Goal: Information Seeking & Learning: Learn about a topic

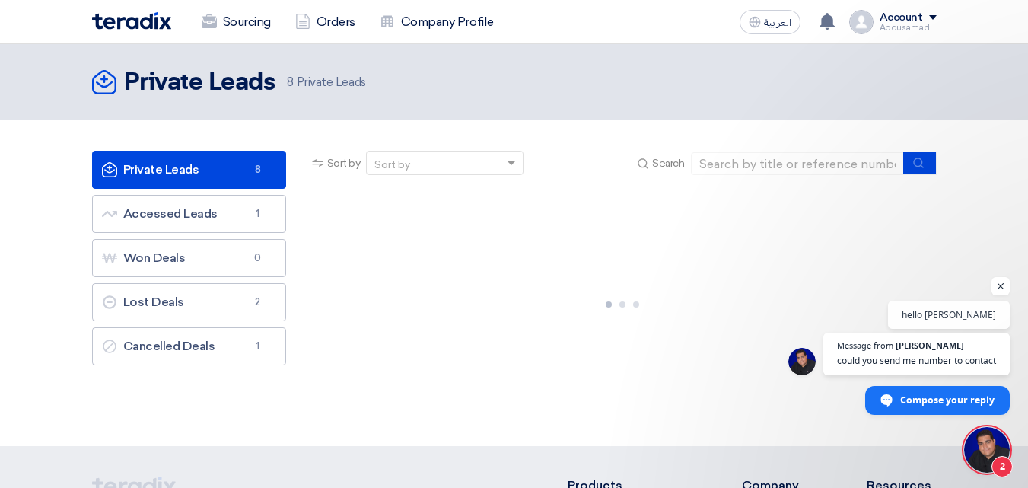
scroll to position [8, 0]
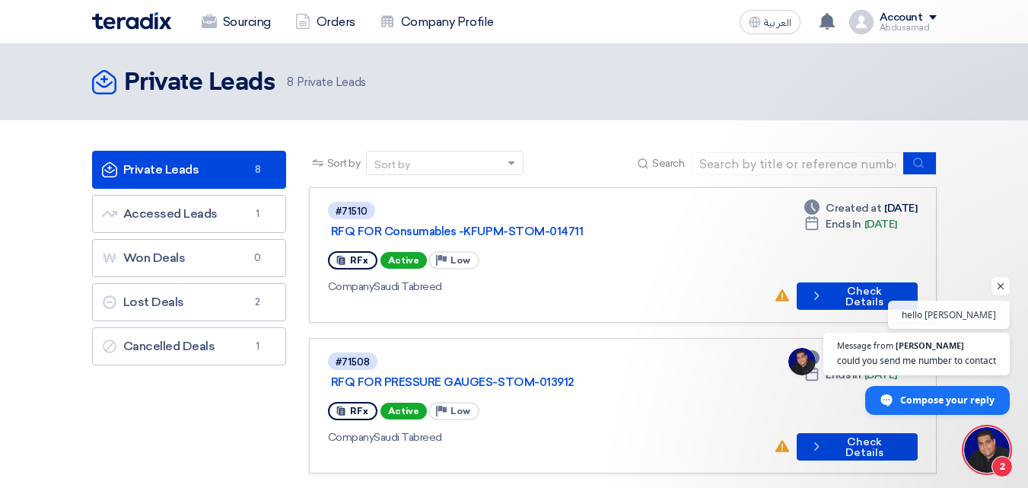
click at [974, 436] on span "Open chat" at bounding box center [987, 450] width 46 height 46
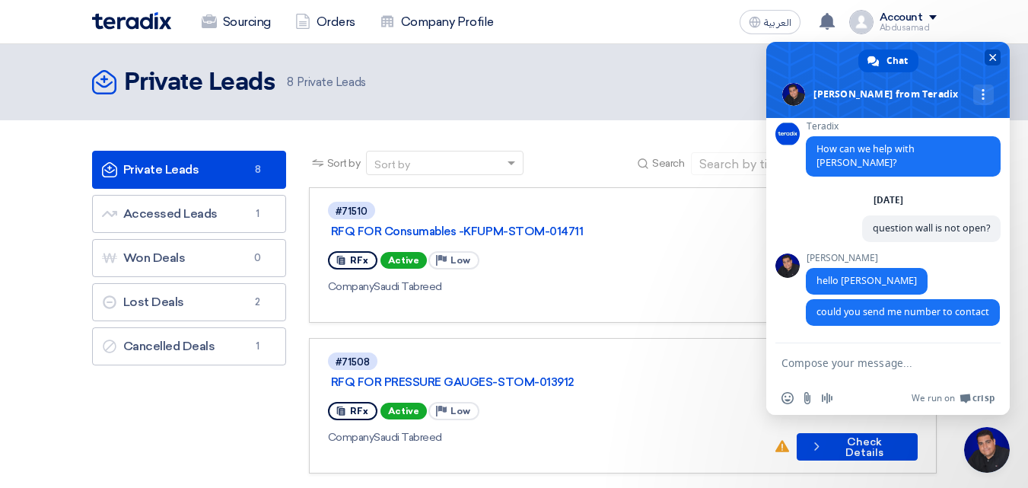
click at [990, 57] on span "Close chat" at bounding box center [993, 58] width 8 height 8
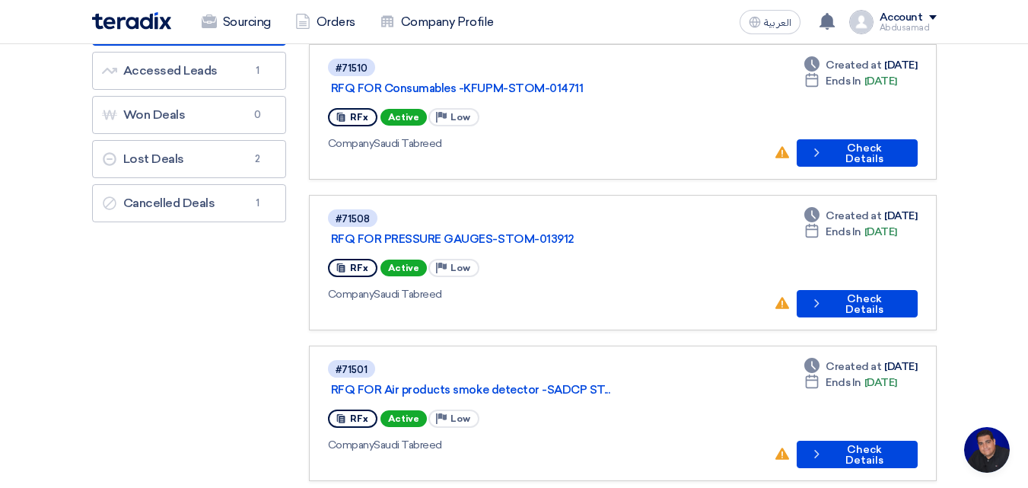
scroll to position [152, 0]
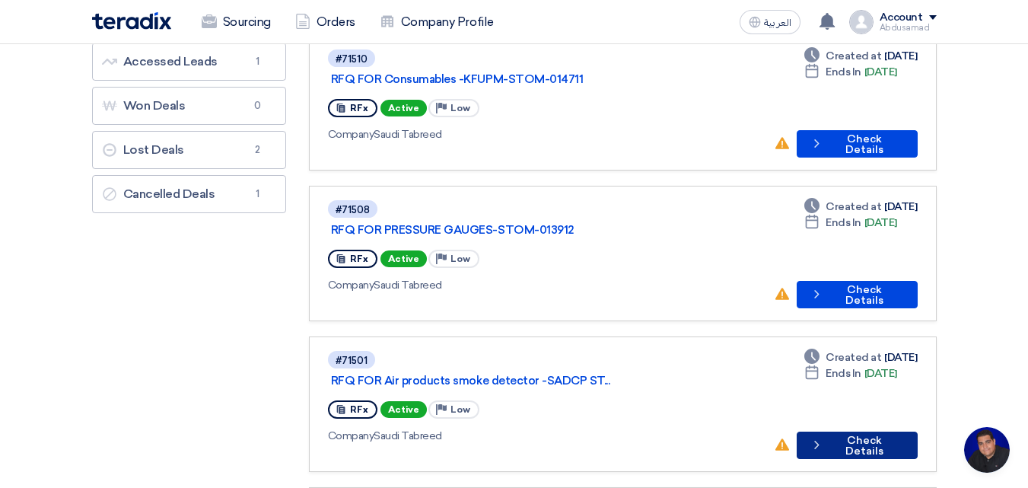
click at [857, 431] on button "Check details Check Details" at bounding box center [856, 444] width 121 height 27
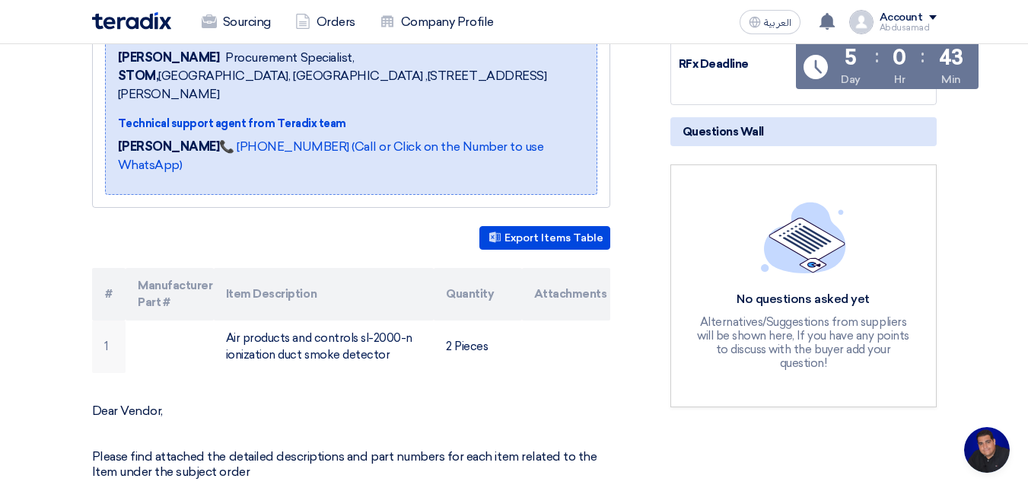
scroll to position [304, 0]
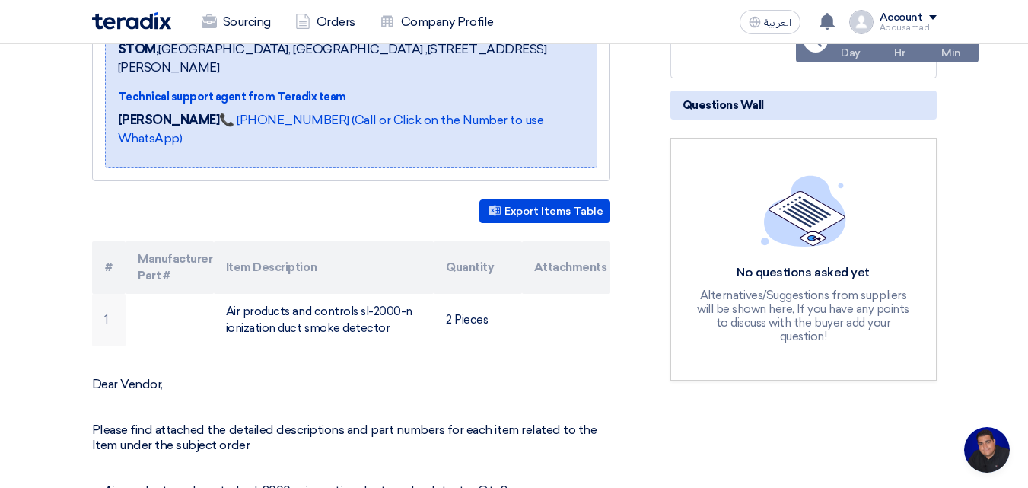
click at [812, 245] on img at bounding box center [803, 211] width 85 height 72
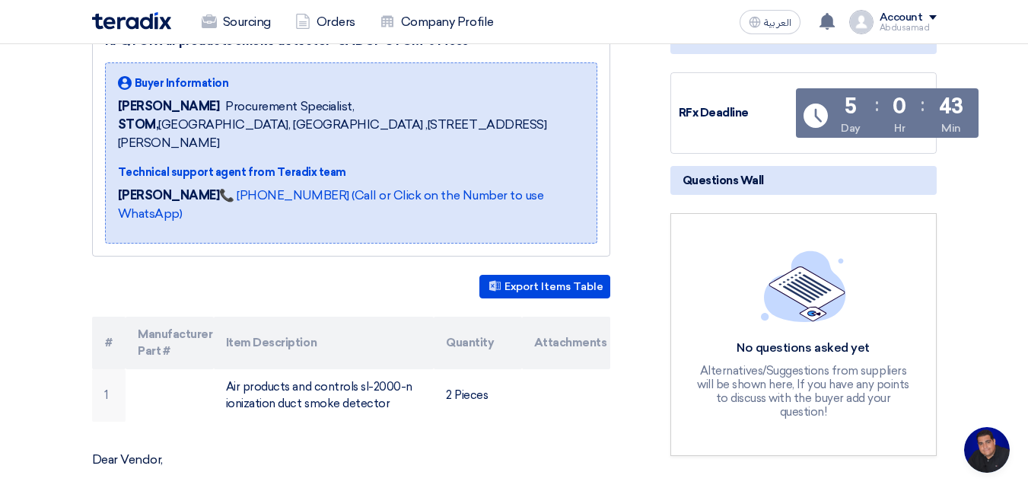
scroll to position [76, 0]
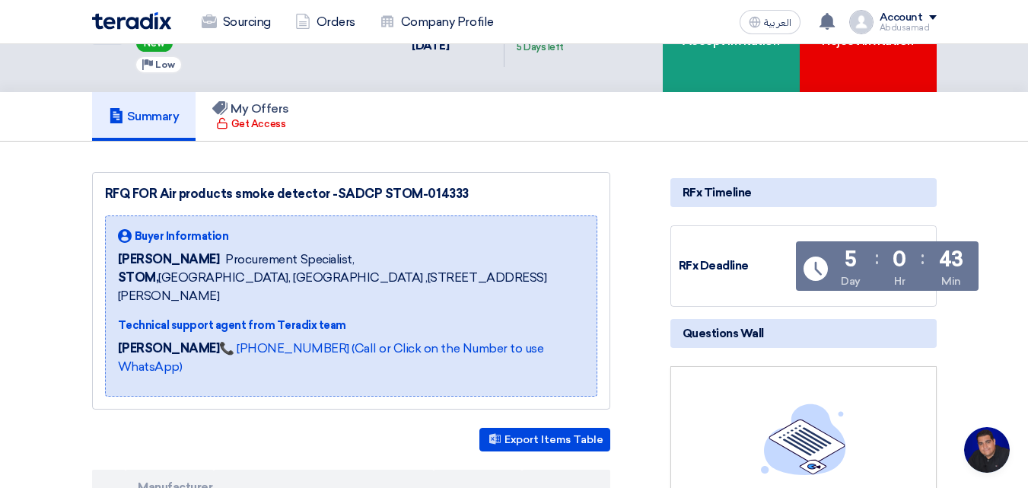
click at [762, 342] on span "Questions Wall" at bounding box center [722, 333] width 81 height 17
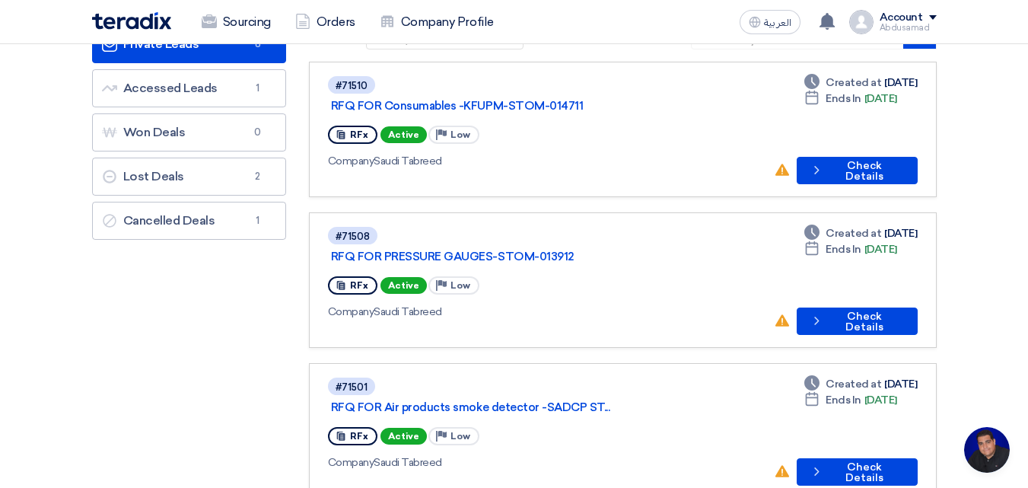
scroll to position [152, 0]
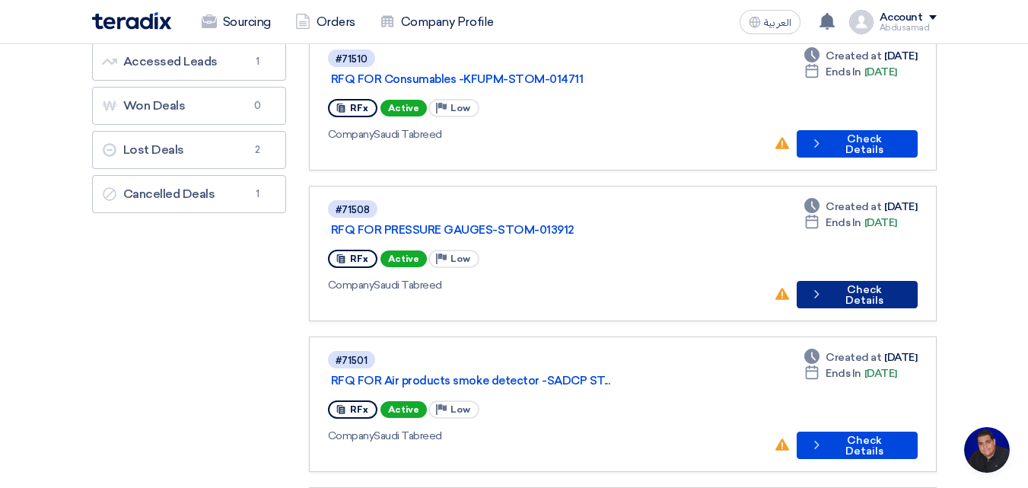
click at [866, 281] on button "Check details Check Details" at bounding box center [856, 294] width 120 height 27
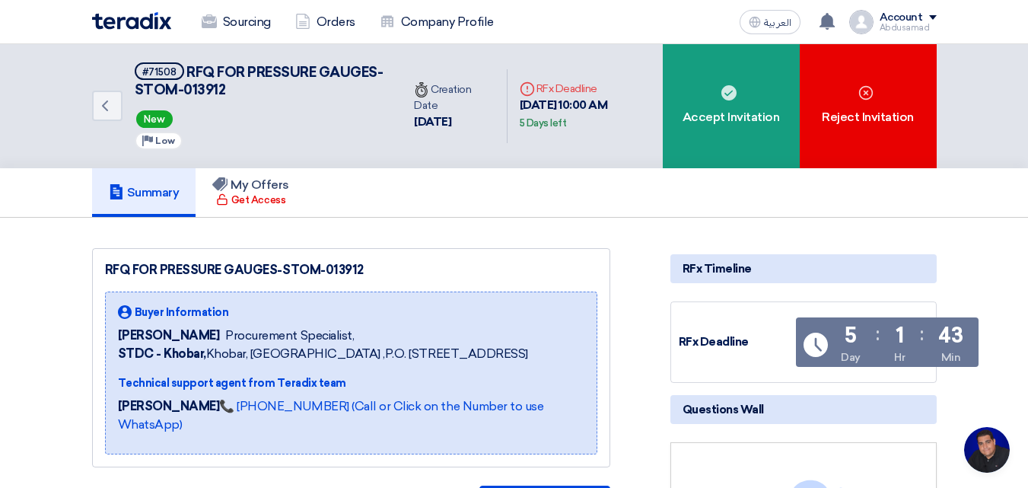
click at [787, 413] on h5 "Questions Wall" at bounding box center [803, 409] width 266 height 29
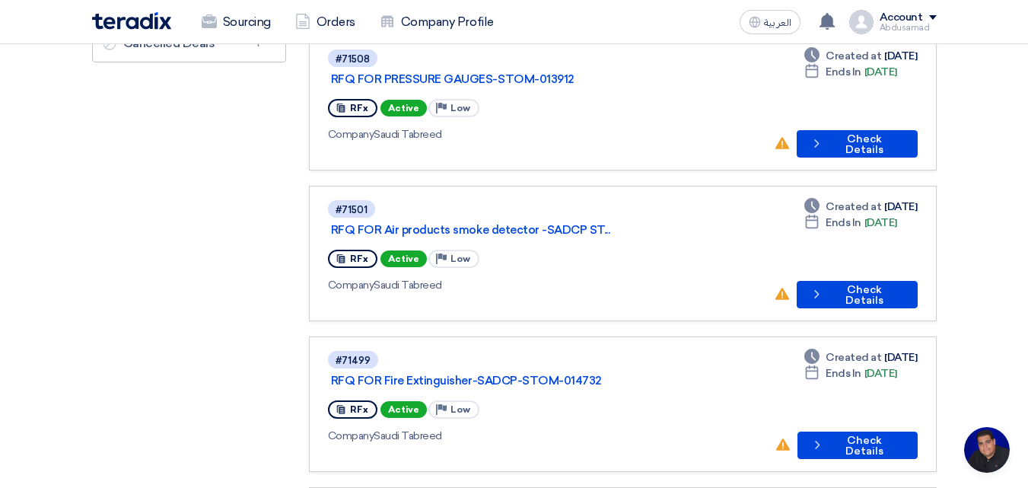
scroll to position [304, 0]
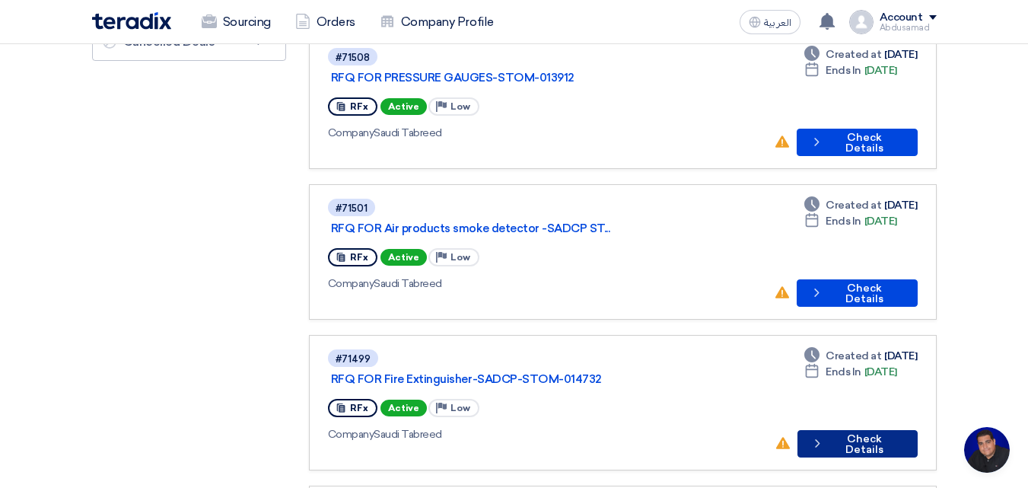
click at [854, 430] on button "Check details Check Details" at bounding box center [857, 443] width 120 height 27
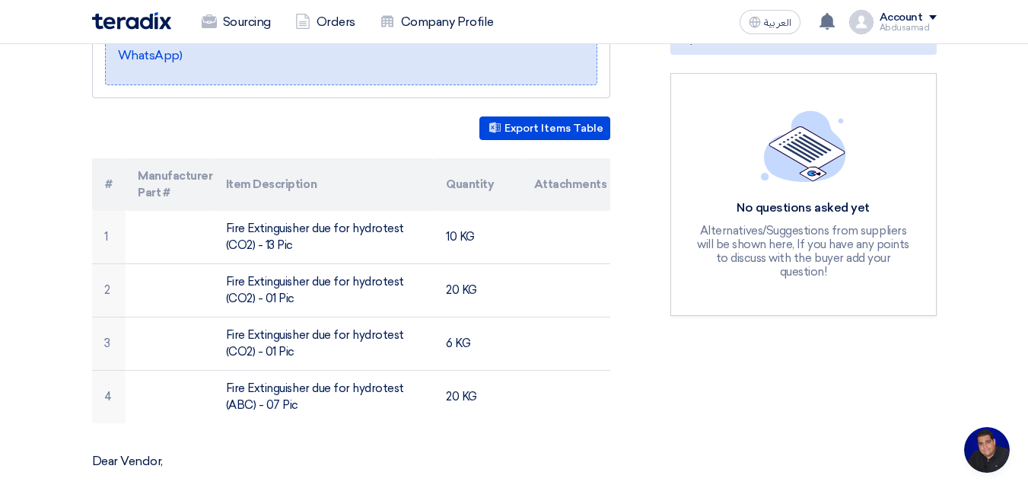
scroll to position [456, 0]
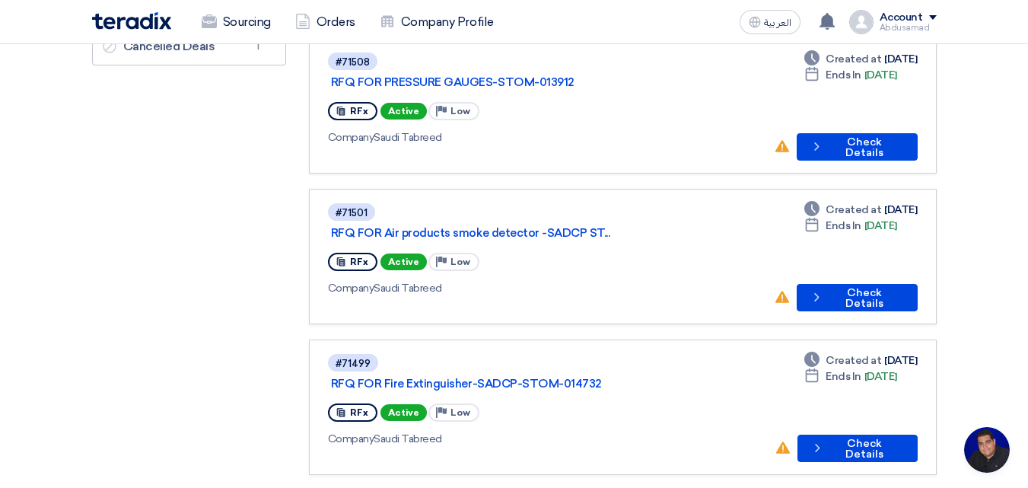
scroll to position [304, 0]
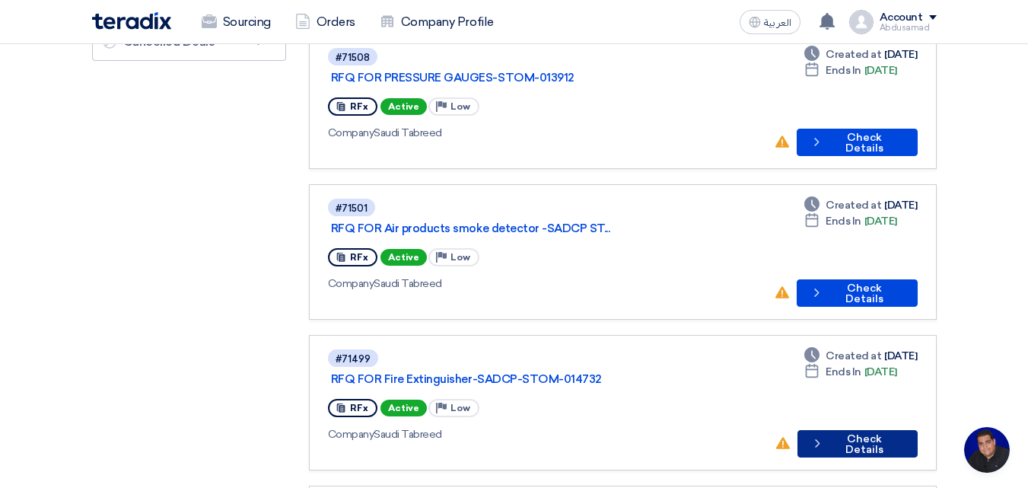
click at [860, 430] on button "Check details Check Details" at bounding box center [857, 443] width 120 height 27
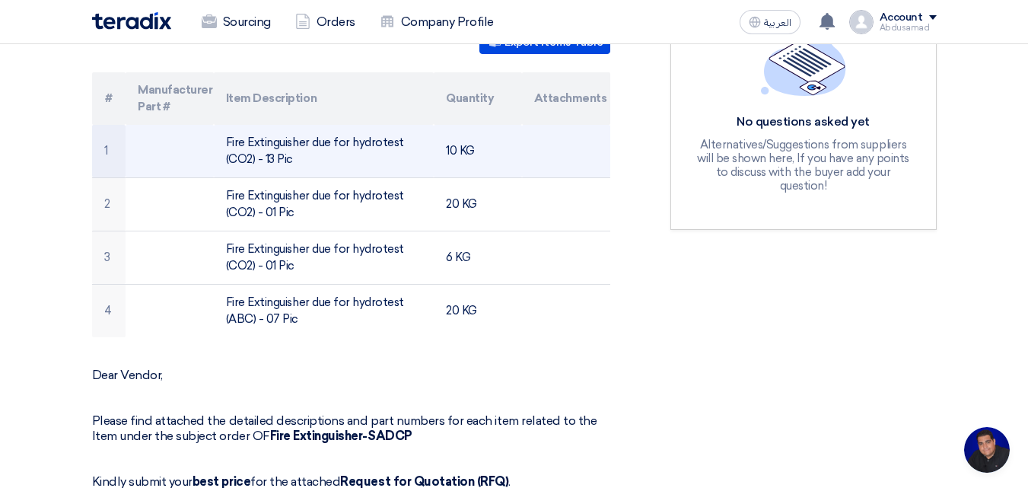
scroll to position [456, 0]
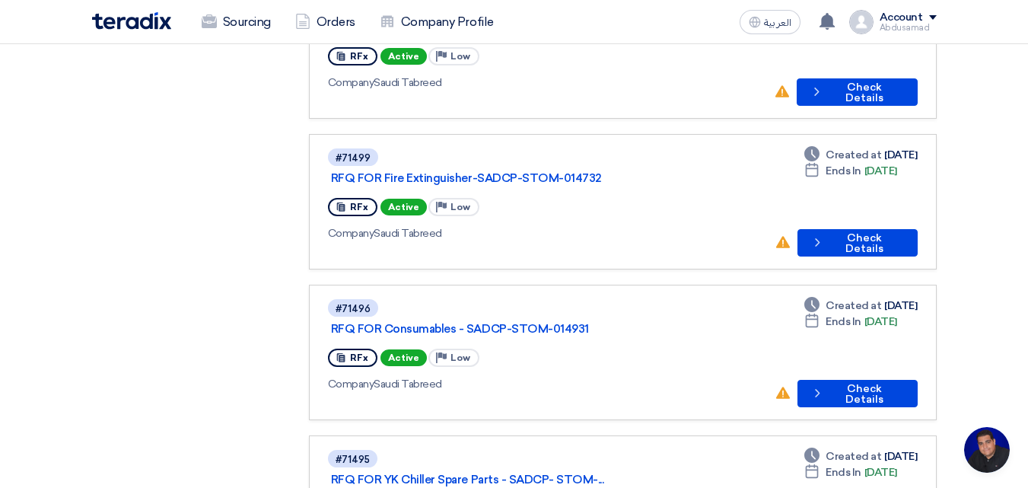
scroll to position [533, 0]
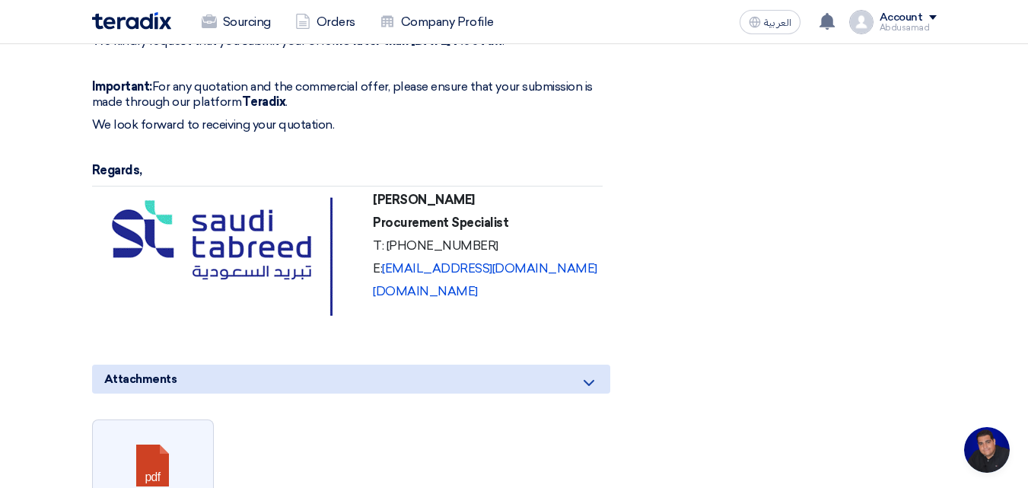
scroll to position [989, 0]
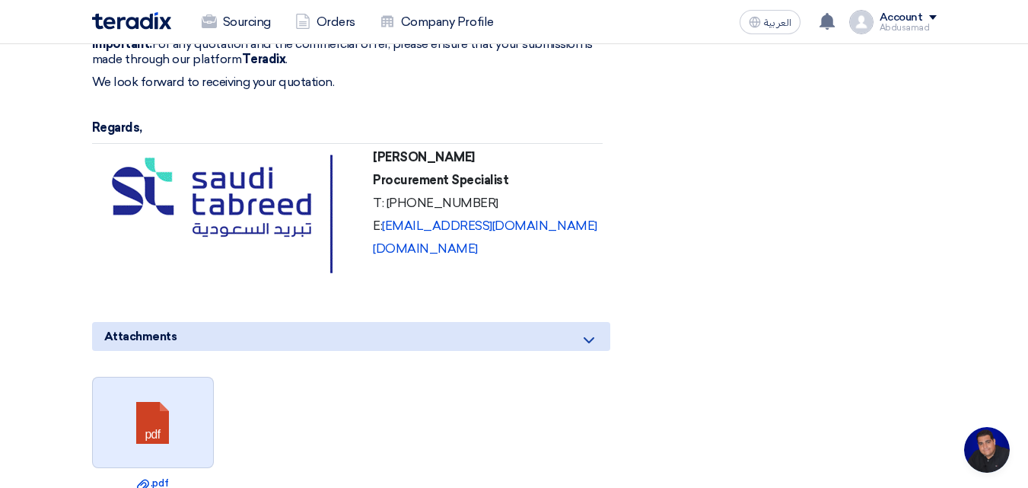
click at [171, 405] on link at bounding box center [154, 422] width 122 height 91
click at [150, 405] on link at bounding box center [154, 422] width 122 height 91
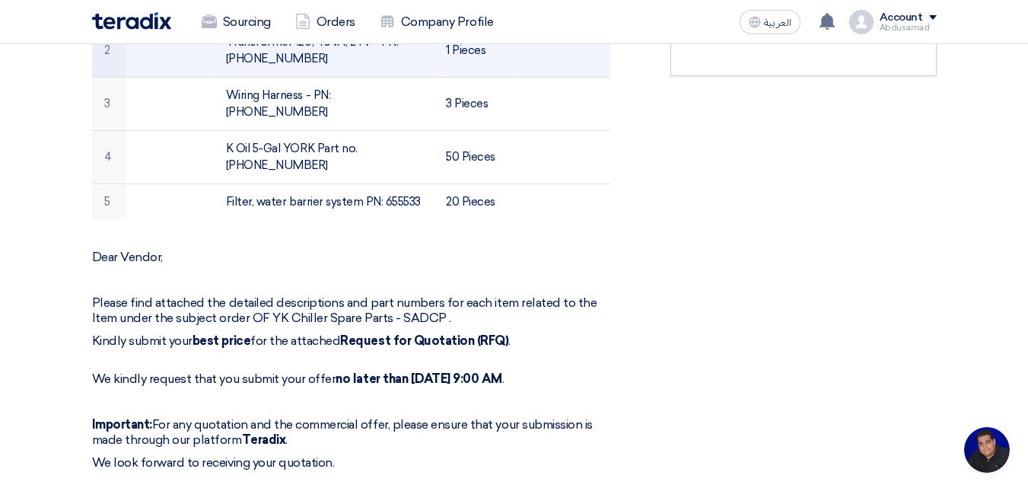
scroll to position [837, 0]
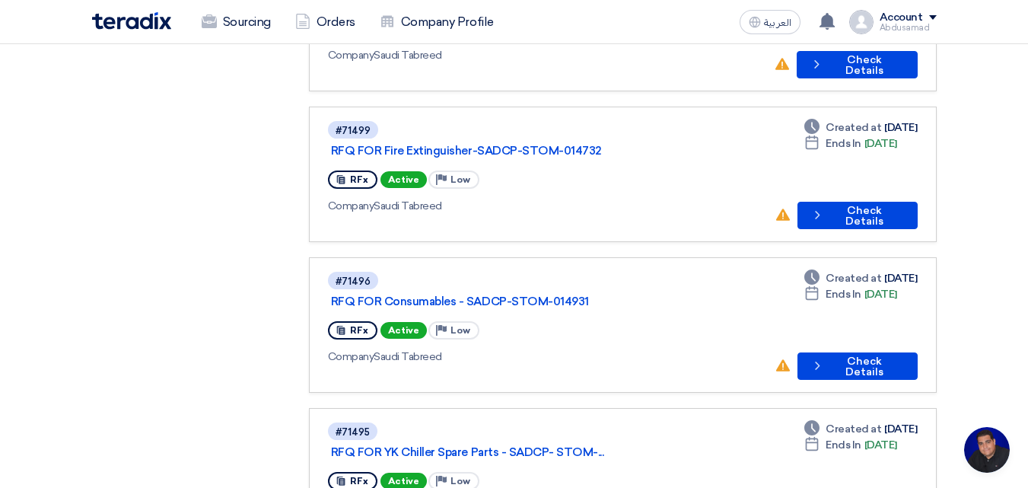
scroll to position [685, 0]
click at [854, 352] on button "Check details Check Details" at bounding box center [857, 365] width 120 height 27
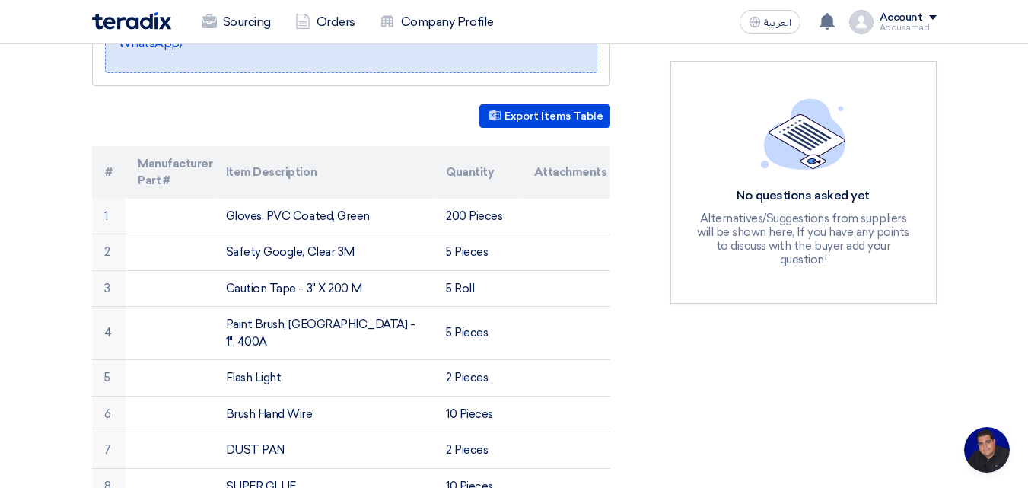
scroll to position [380, 0]
click at [564, 111] on button "Export Items Table" at bounding box center [544, 117] width 131 height 24
